Goal: Task Accomplishment & Management: Manage account settings

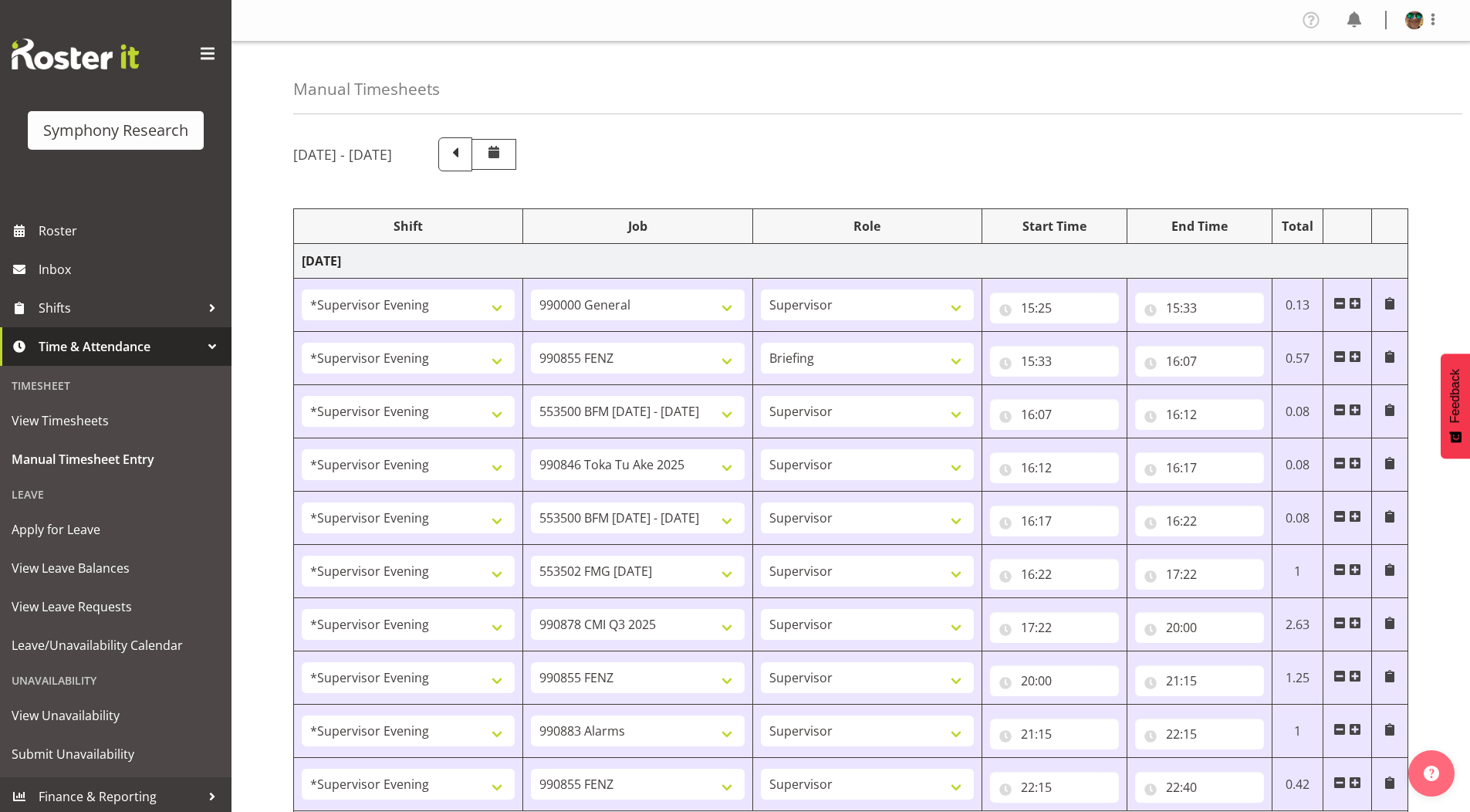
select select "4583"
select select "743"
select select "4583"
select select "9636"
select select "297"
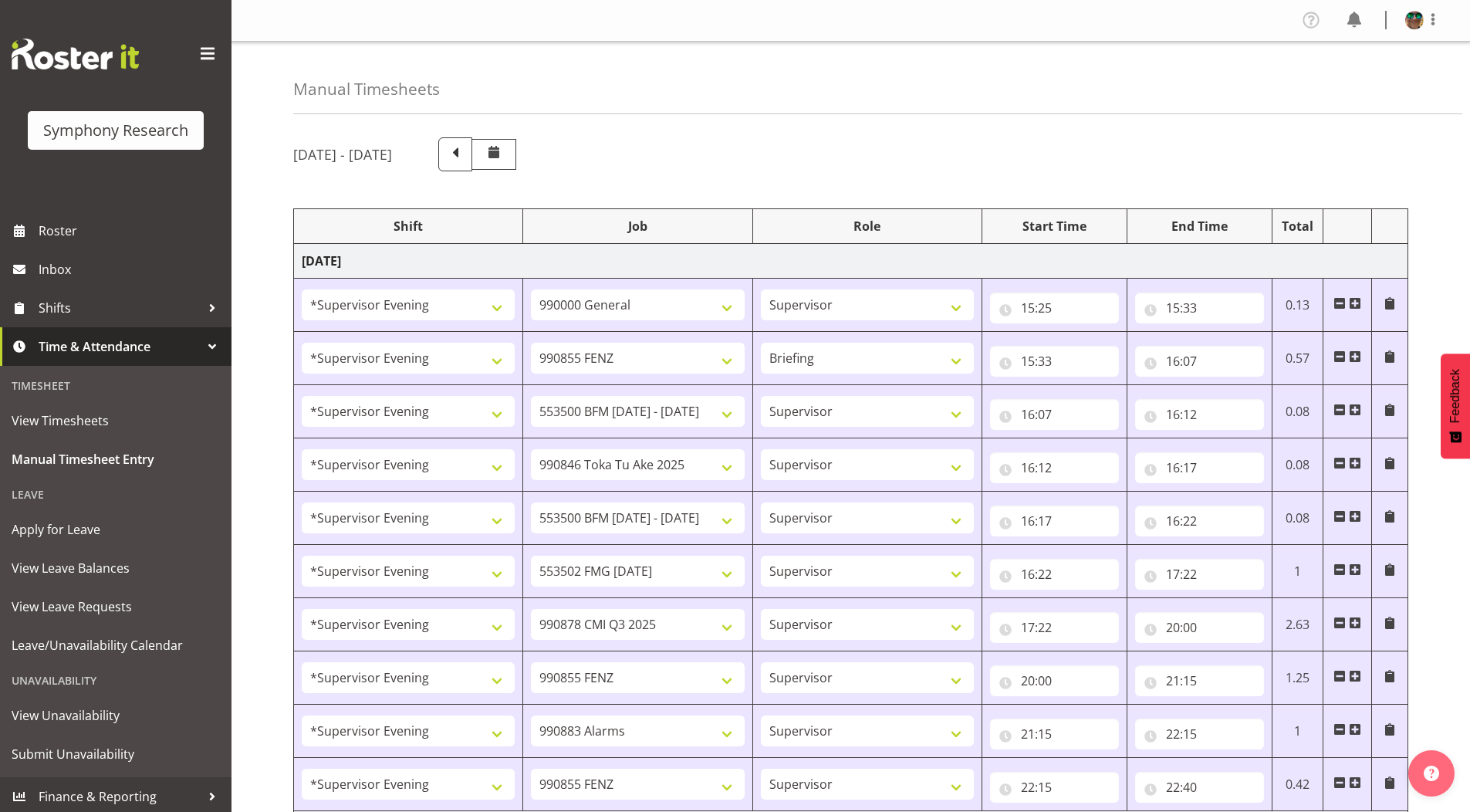
select select "4583"
select select "10242"
select select "4583"
select select "9426"
select select "4583"
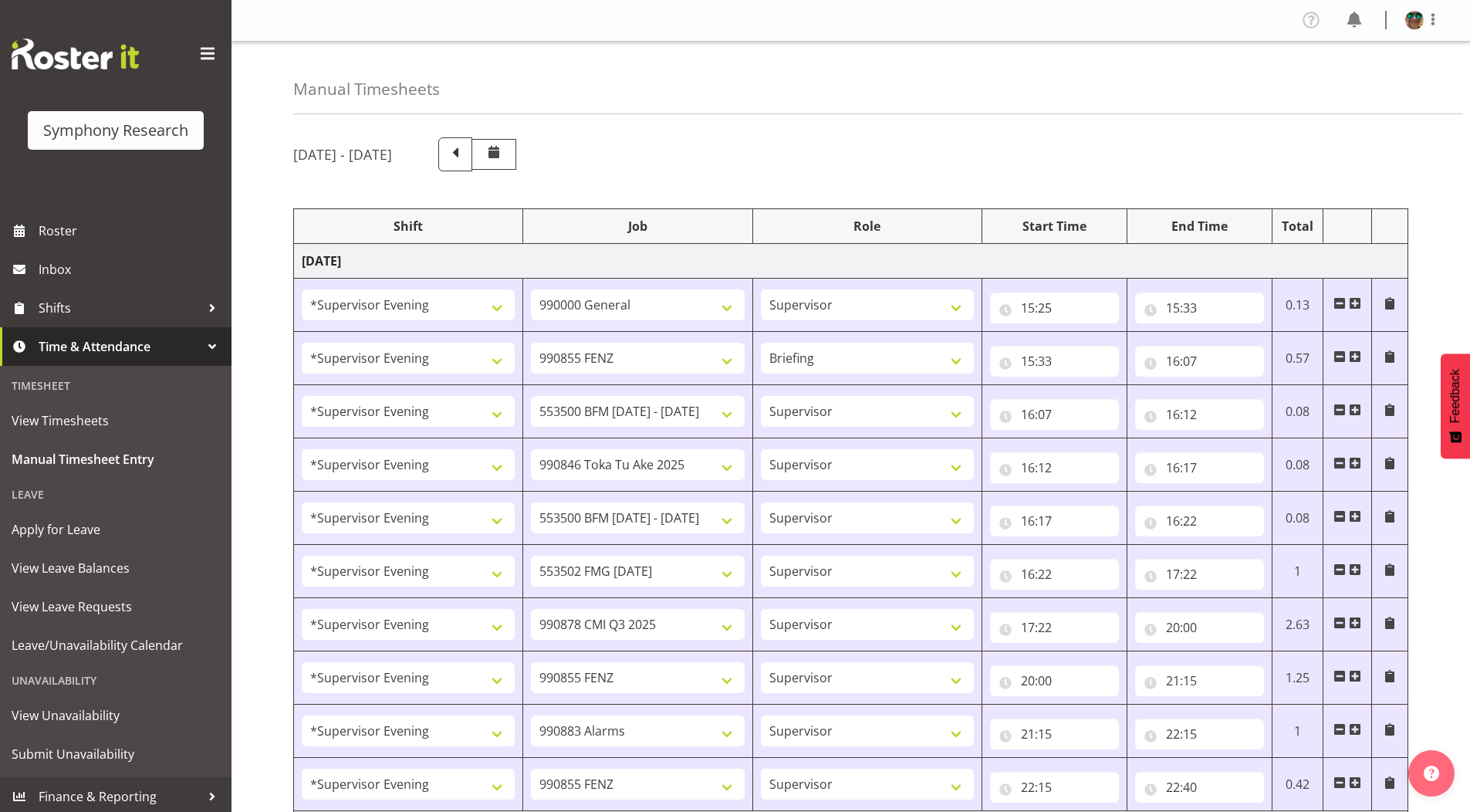
select select "10242"
select select "4583"
select select "10458"
select select "4583"
select select "10239"
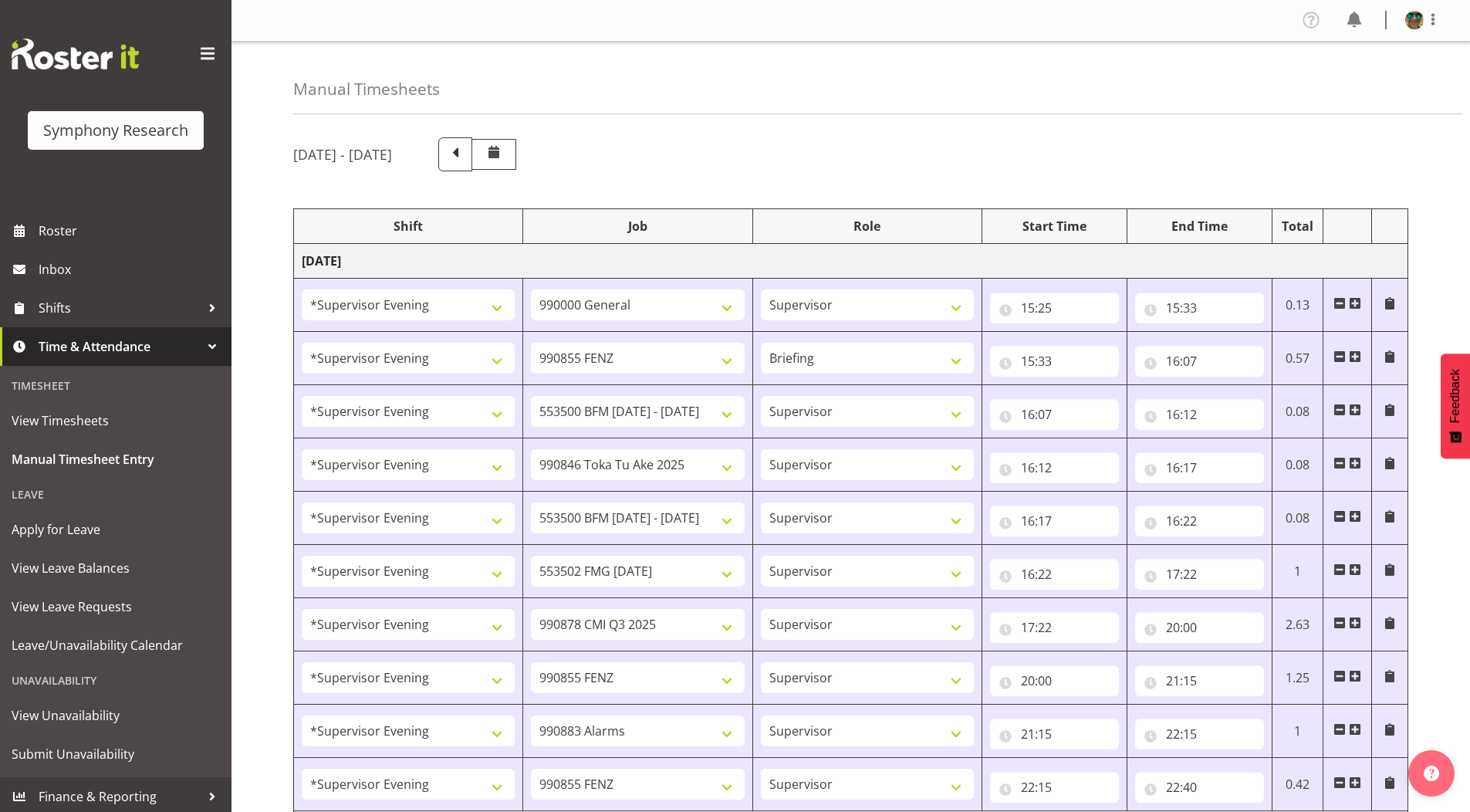
select select "4583"
select select "9636"
select select "4583"
select select "10420"
select select "4583"
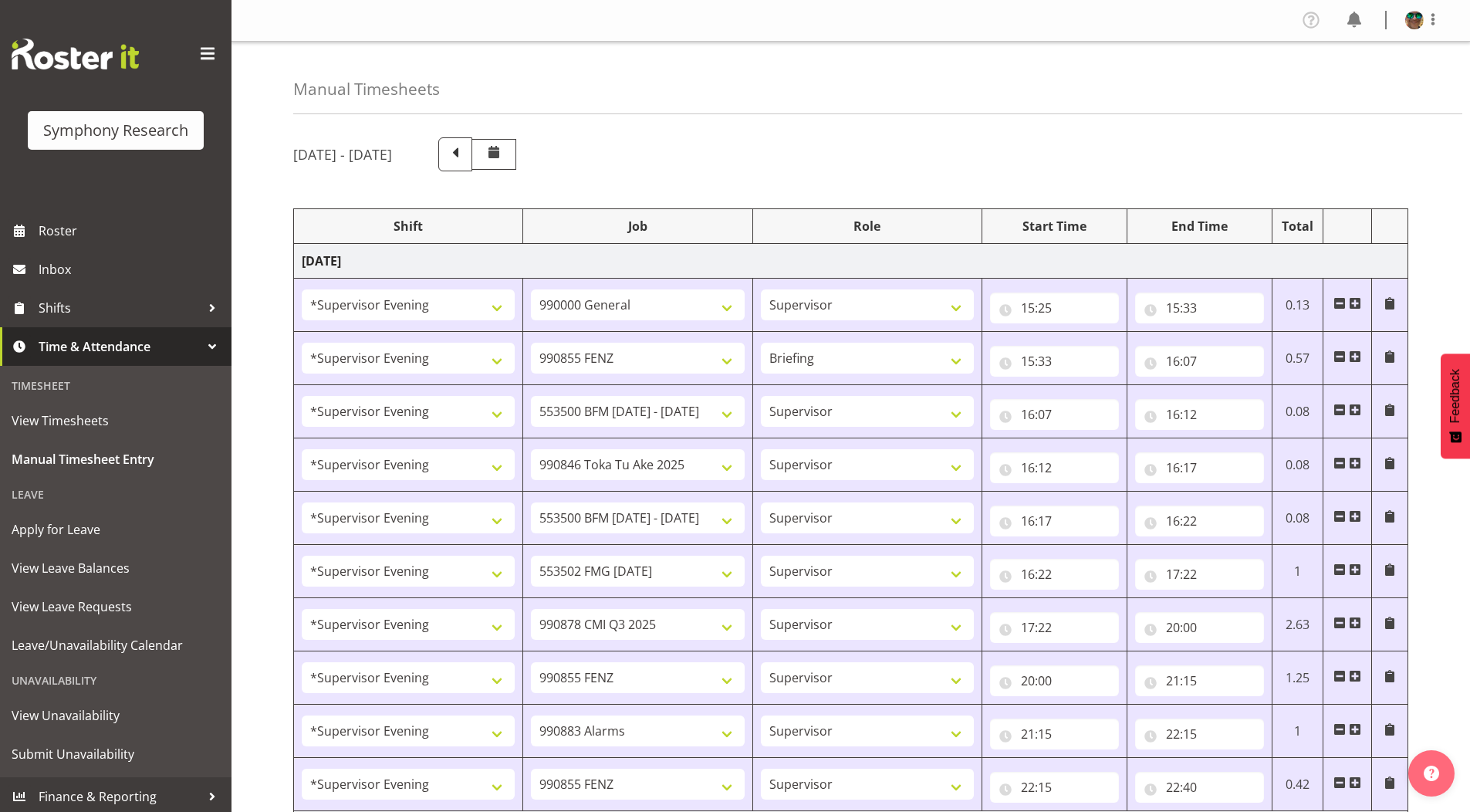
select select "9636"
select select "4583"
select select "10242"
select select "4583"
select select "10242"
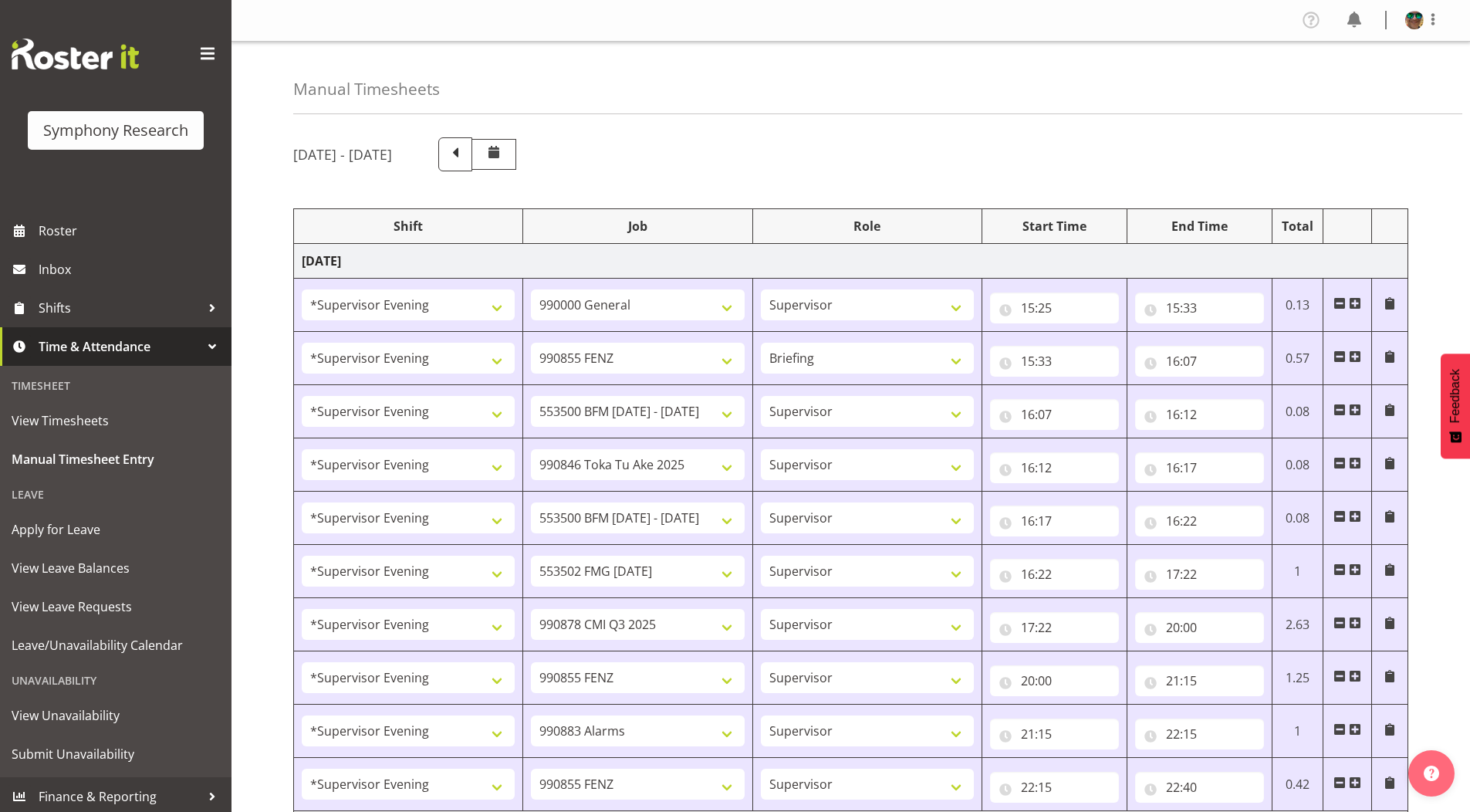
select select "4583"
select select "9426"
select select "4583"
select select "10420"
select select "4583"
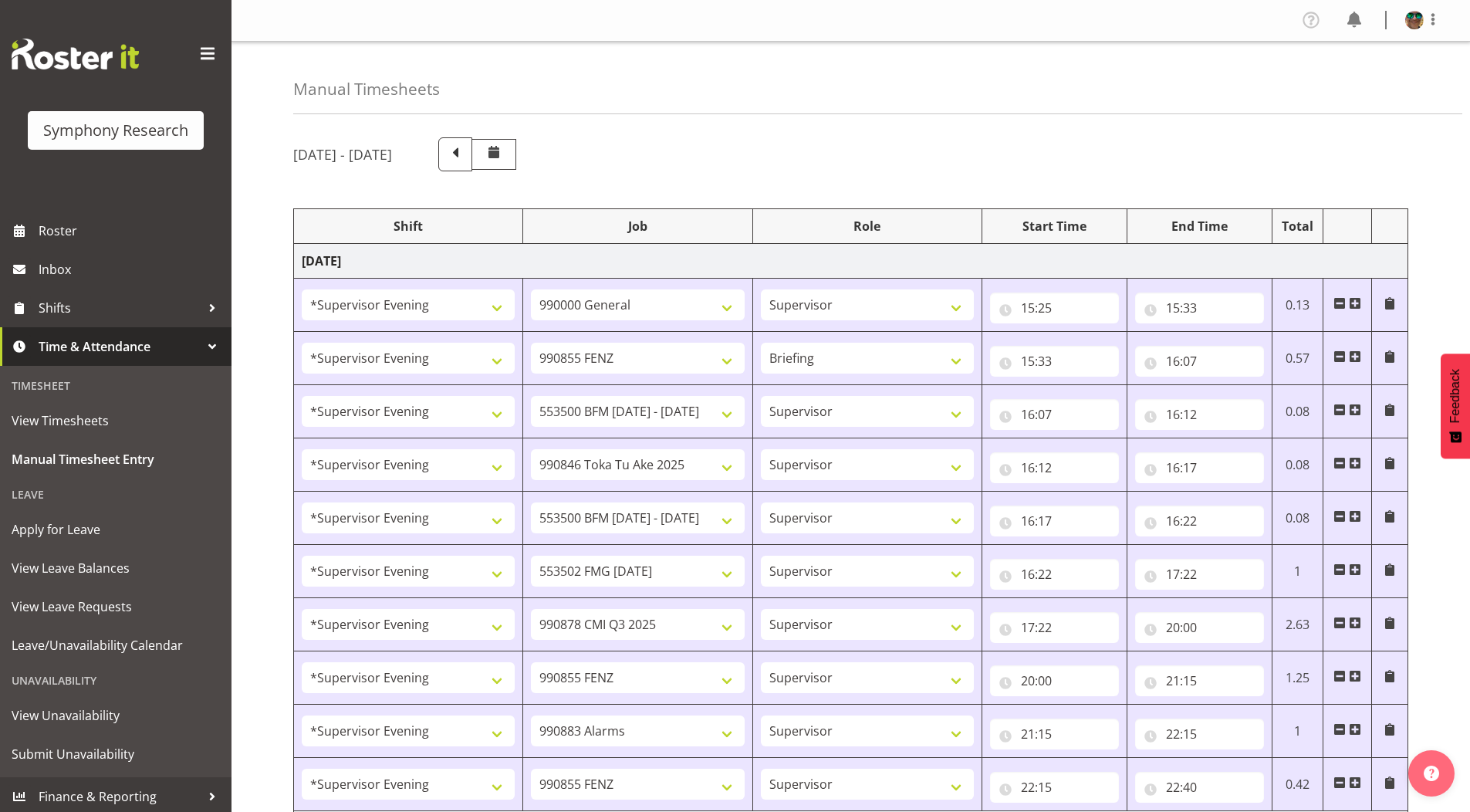
select select "10458"
select select "4583"
select select "9636"
select select "4583"
select select "10239"
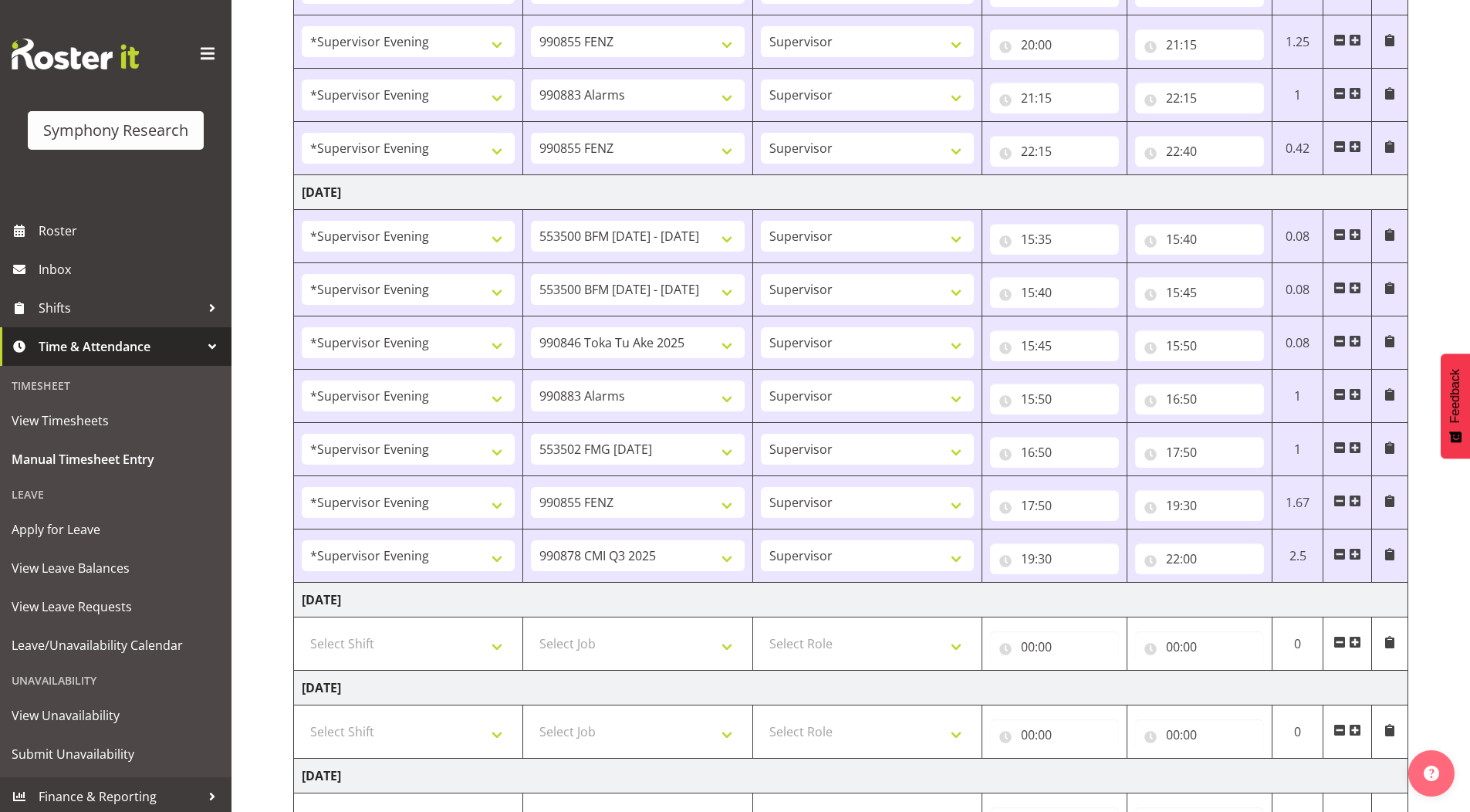
scroll to position [636, 0]
click at [1194, 557] on input "22:00" at bounding box center [1200, 558] width 129 height 31
click at [1275, 600] on select "00 01 02 03 04 05 06 07 08 09 10 11 12 13 14 15 16 17 18 19 20 21 22 23 24 25 2…" at bounding box center [1280, 598] width 35 height 31
select select "25"
click at [1263, 584] on select "00 01 02 03 04 05 06 07 08 09 10 11 12 13 14 15 16 17 18 19 20 21 22 23 24 25 2…" at bounding box center [1280, 598] width 35 height 31
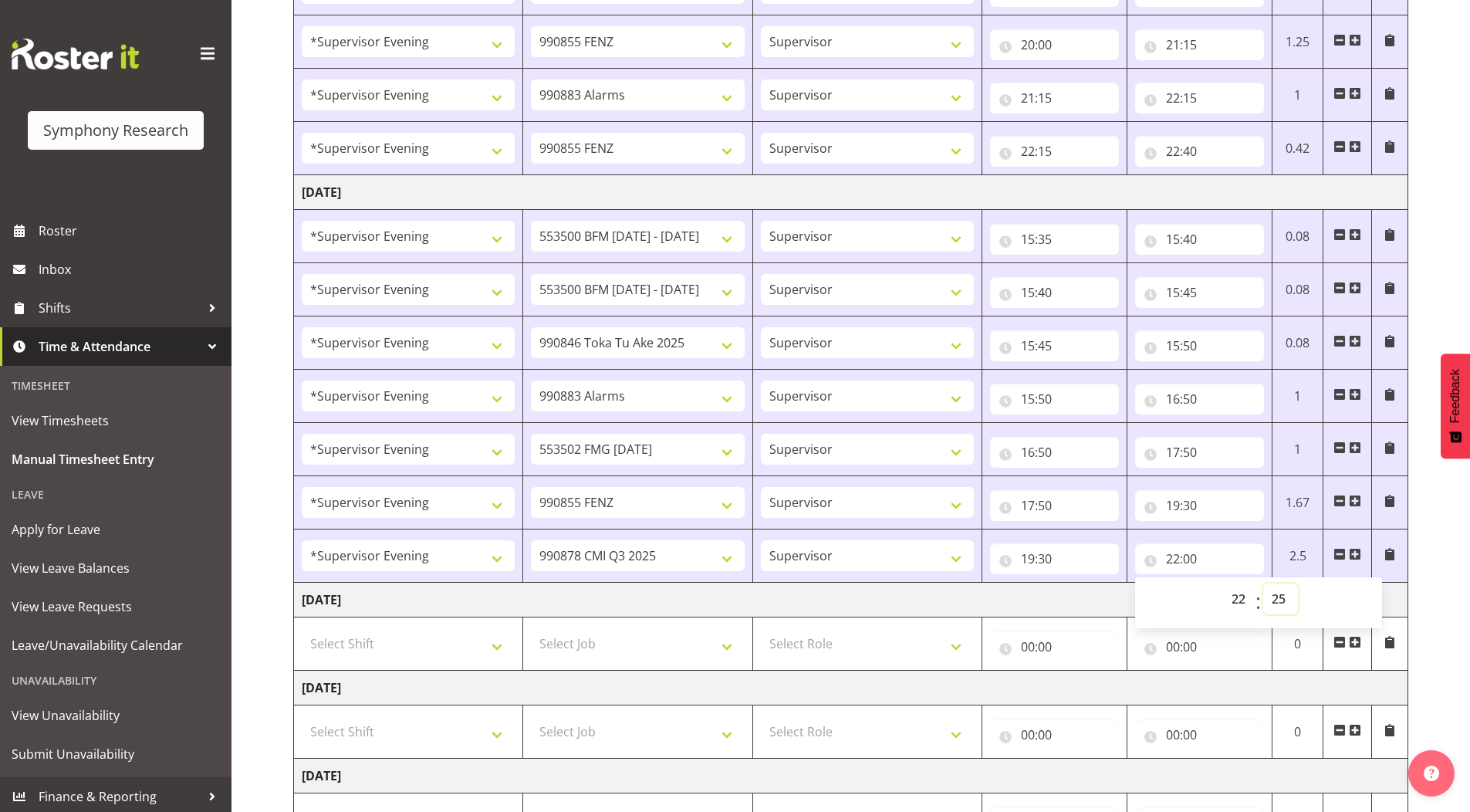
type input "22:25"
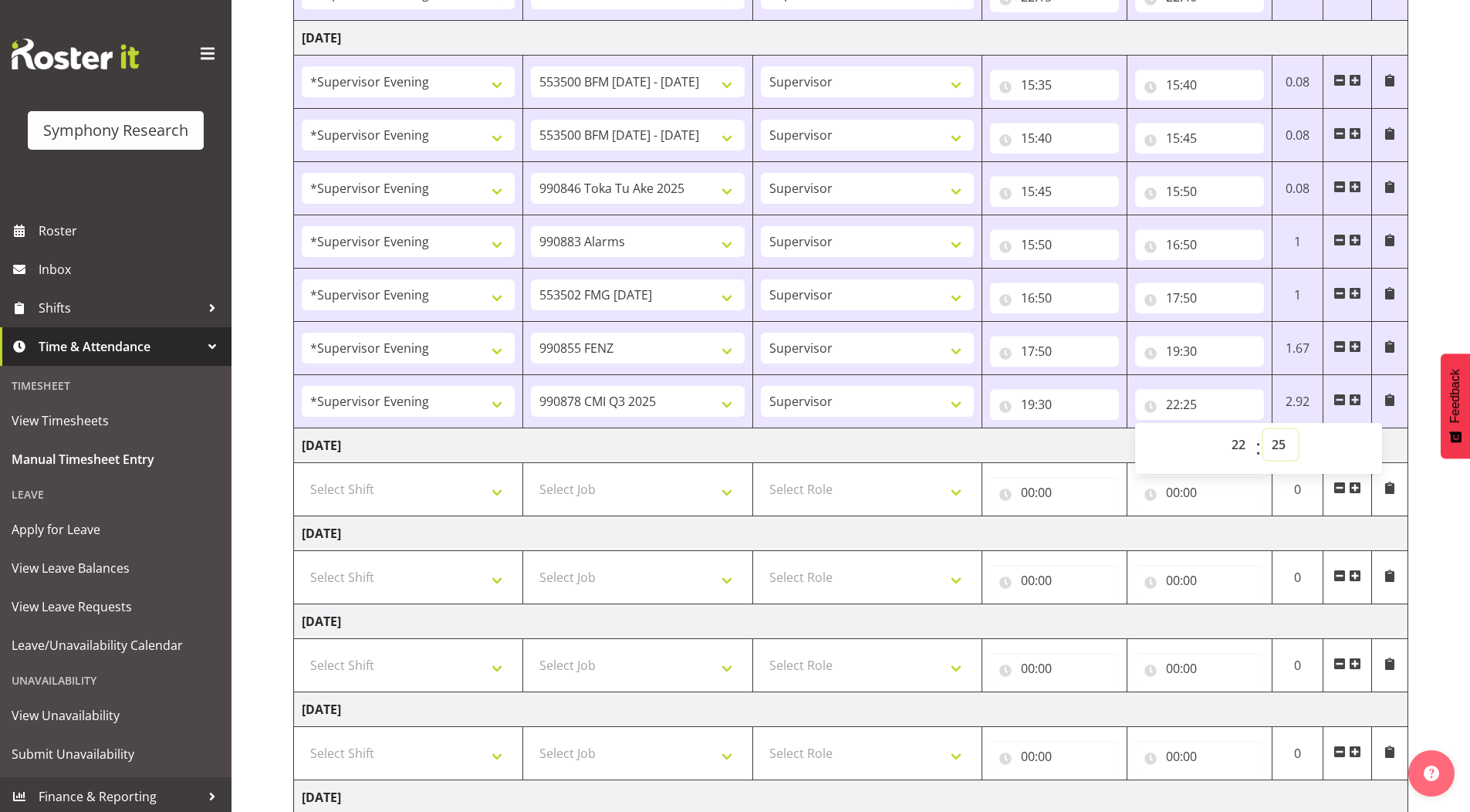
scroll to position [945, 0]
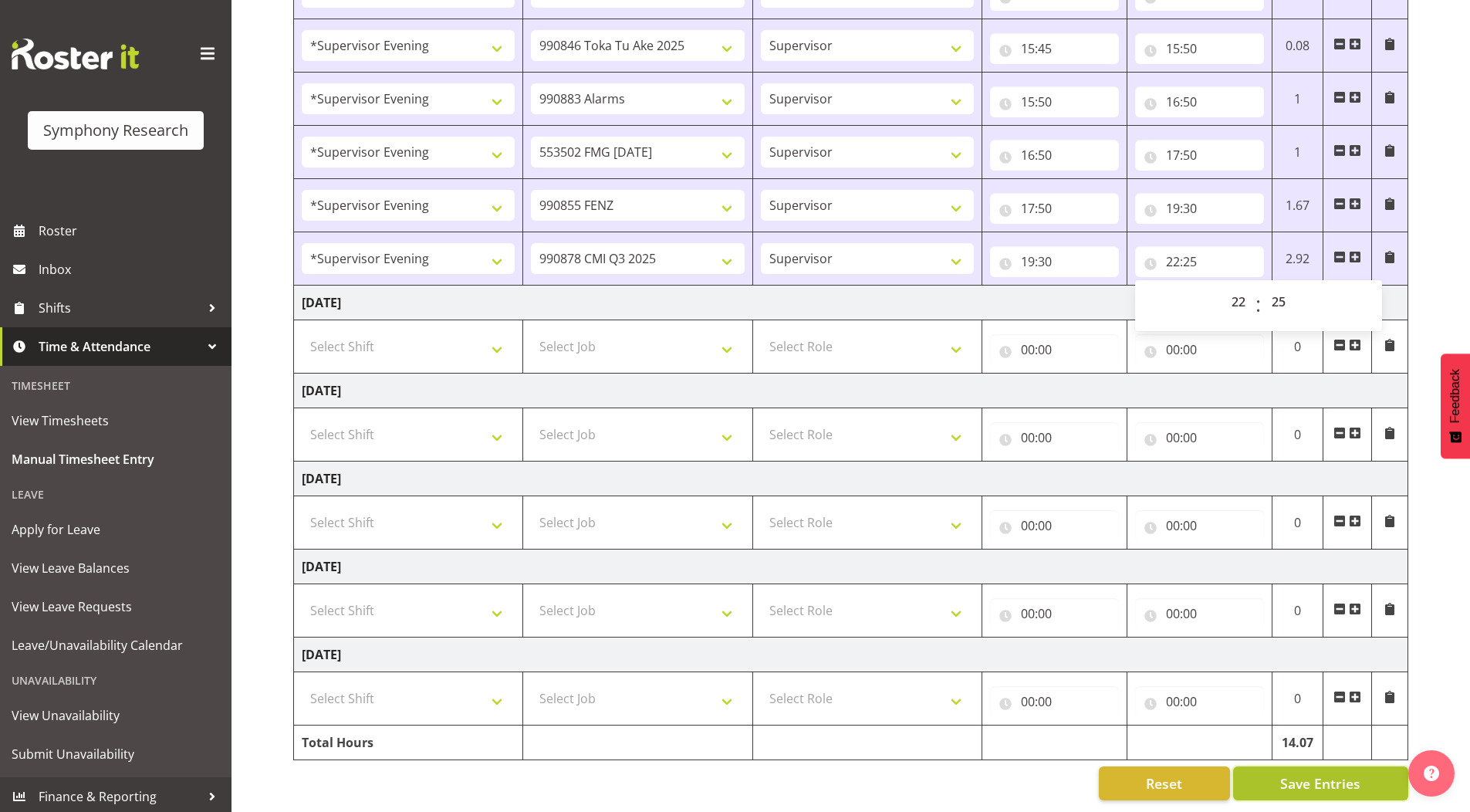
click at [1294, 773] on span "Save Entries" at bounding box center [1320, 783] width 80 height 20
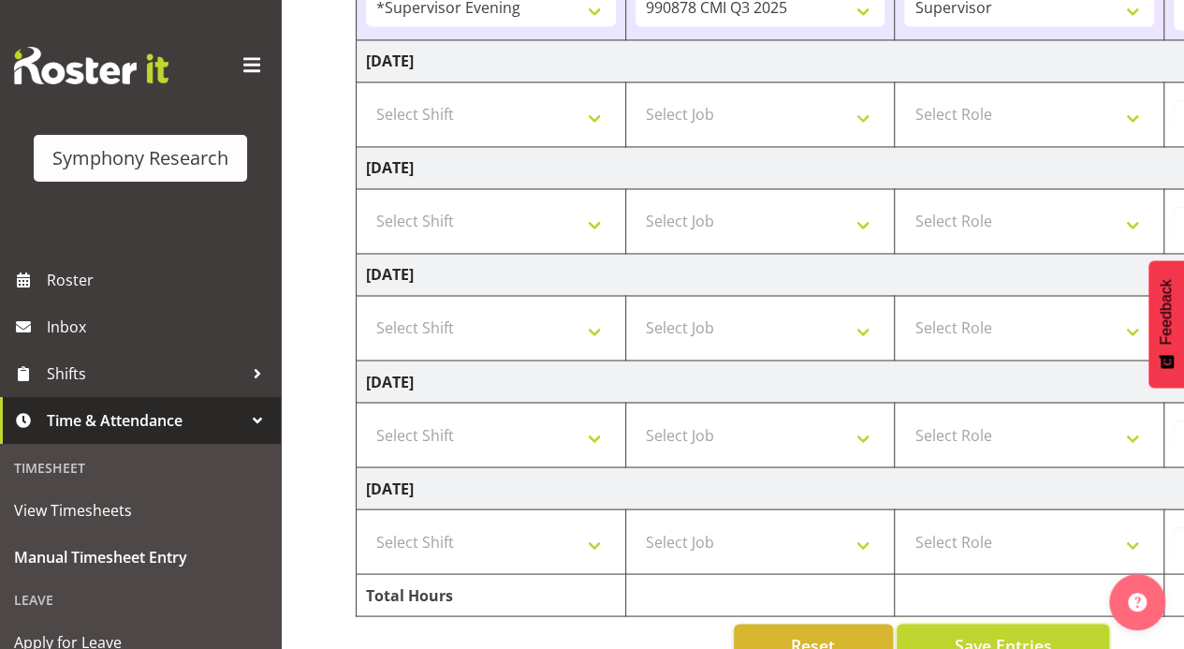
scroll to position [1472, 0]
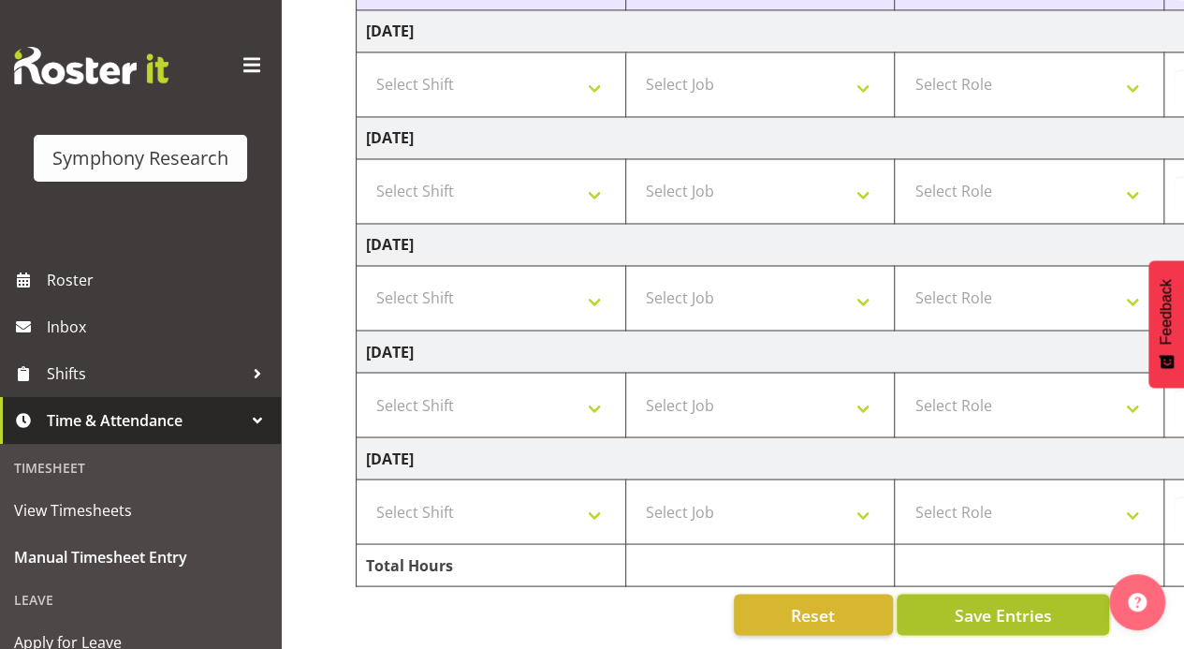
click at [999, 602] on span "Save Entries" at bounding box center [1002, 614] width 97 height 24
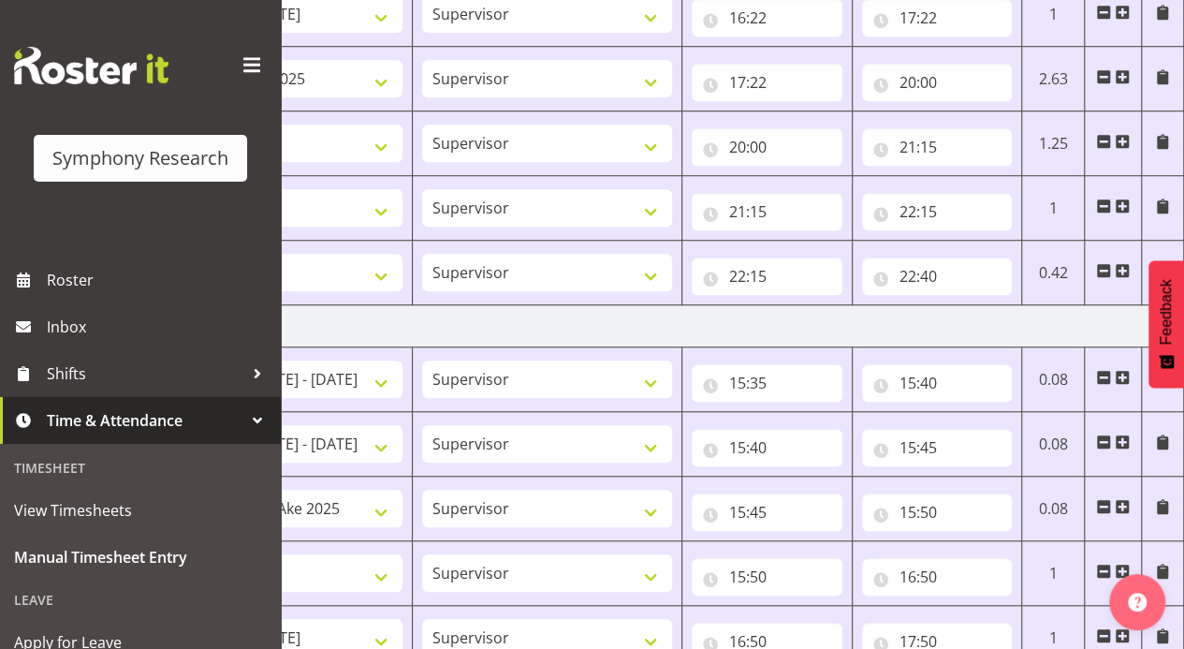
scroll to position [0, 0]
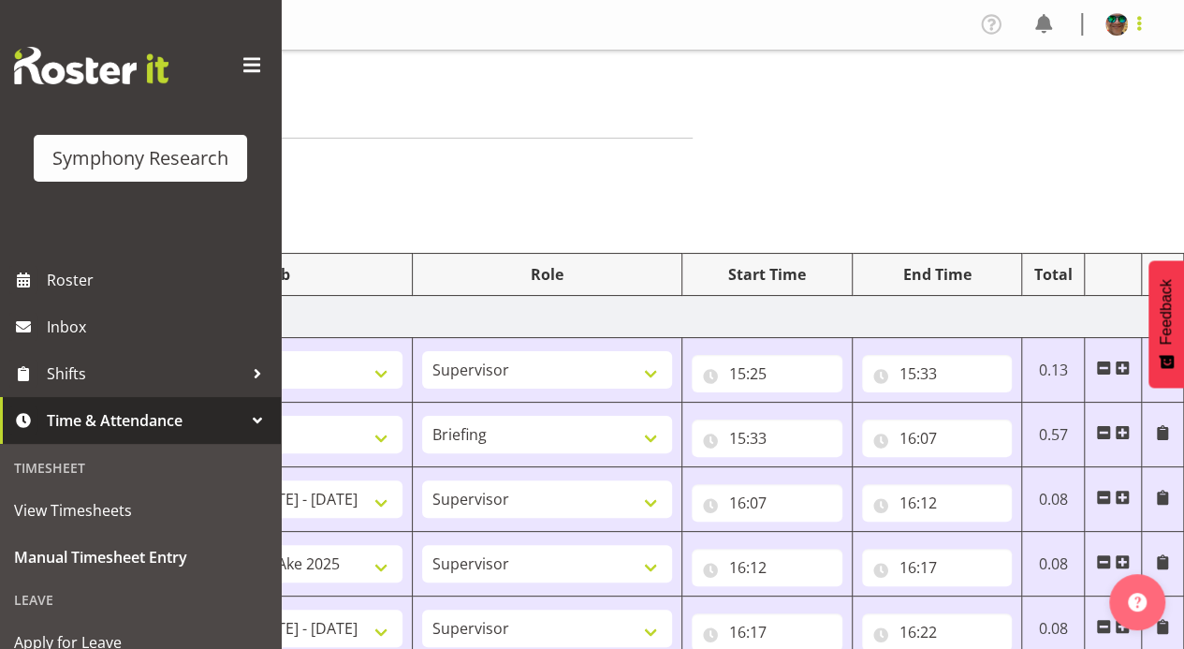
click at [1135, 24] on span at bounding box center [1139, 23] width 22 height 22
click at [1030, 93] on link "Log Out" at bounding box center [1061, 98] width 180 height 34
